Goal: Transaction & Acquisition: Purchase product/service

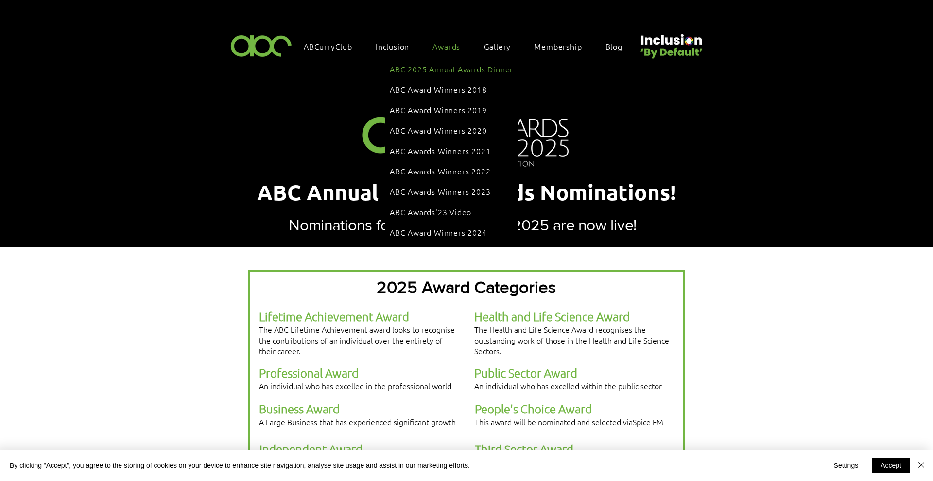
click at [443, 68] on span "ABC 2025 Annual Awards Dinner" at bounding box center [451, 69] width 123 height 11
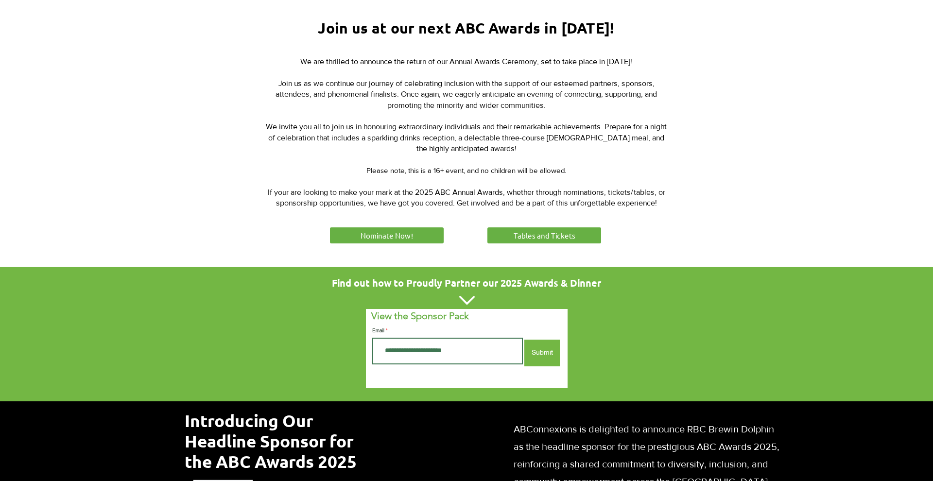
scroll to position [374, 0]
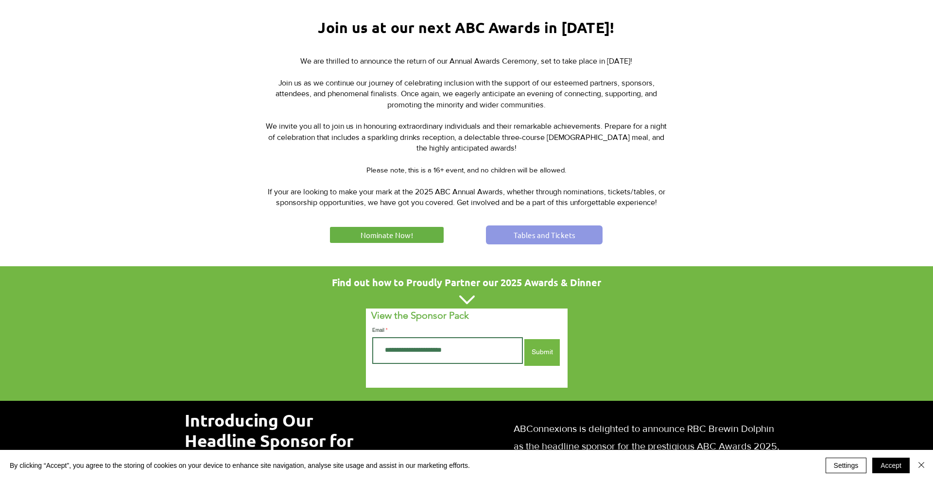
click at [521, 241] on link "Tables and Tickets" at bounding box center [544, 234] width 117 height 19
